Goal: Information Seeking & Learning: Learn about a topic

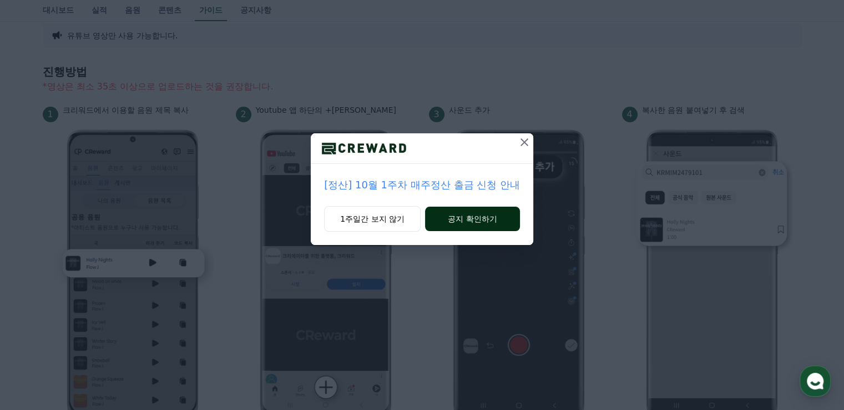
click at [473, 223] on button "공지 확인하기" at bounding box center [472, 218] width 95 height 24
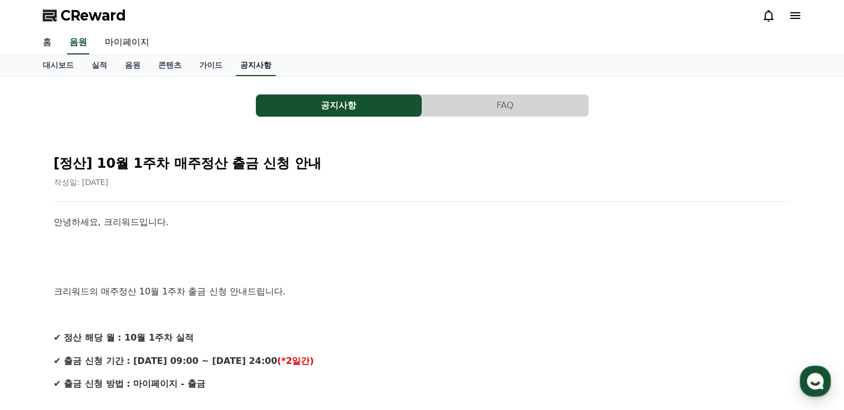
click at [260, 69] on link "공지사항" at bounding box center [256, 65] width 40 height 21
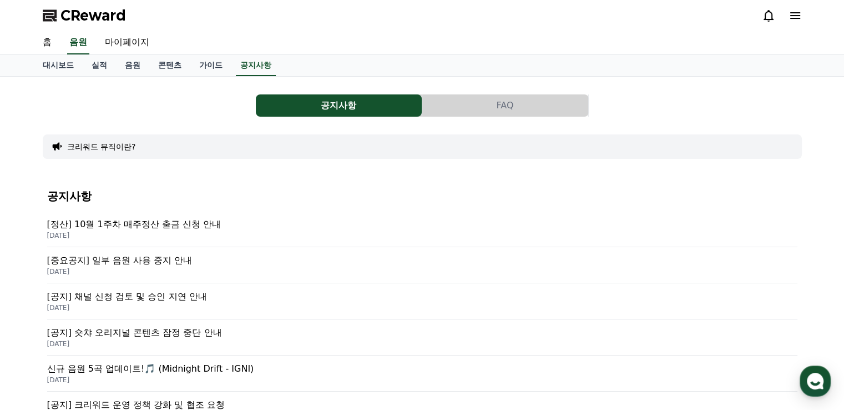
click at [468, 105] on button "FAQ" at bounding box center [505, 105] width 166 height 22
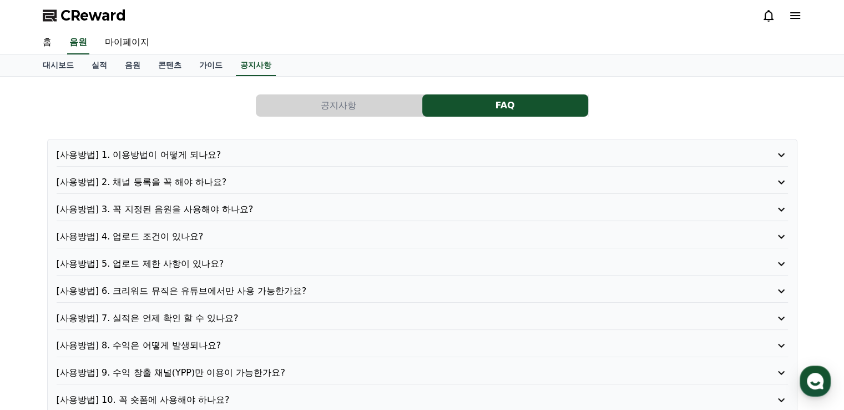
click at [358, 107] on button "공지사항" at bounding box center [339, 105] width 166 height 22
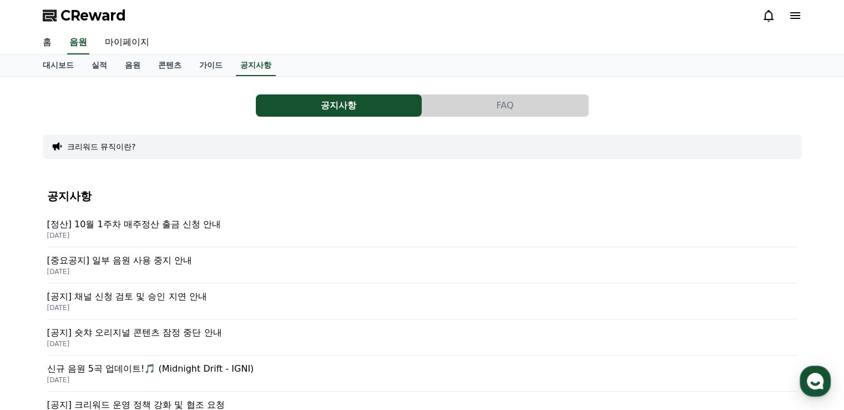
click at [447, 108] on button "FAQ" at bounding box center [505, 105] width 166 height 22
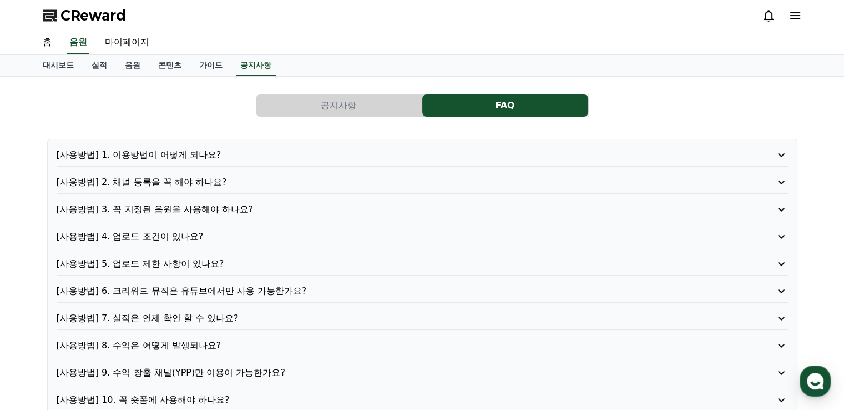
click at [377, 108] on button "공지사항" at bounding box center [339, 105] width 166 height 22
click at [499, 103] on button "FAQ" at bounding box center [505, 105] width 166 height 22
